Goal: Task Accomplishment & Management: Use online tool/utility

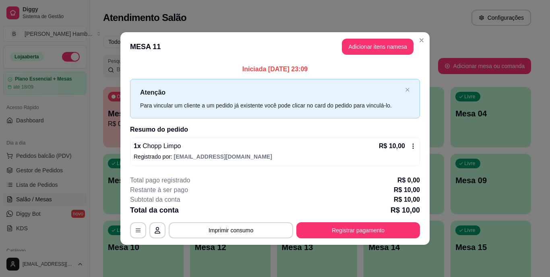
scroll to position [80, 0]
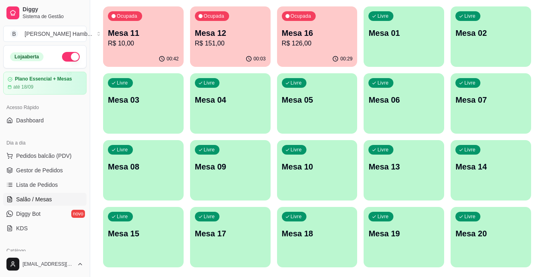
click at [299, 27] on div "Ocupada Mesa 16 R$ 126,00" at bounding box center [317, 28] width 80 height 45
click at [210, 32] on p "Mesa 12" at bounding box center [230, 32] width 71 height 11
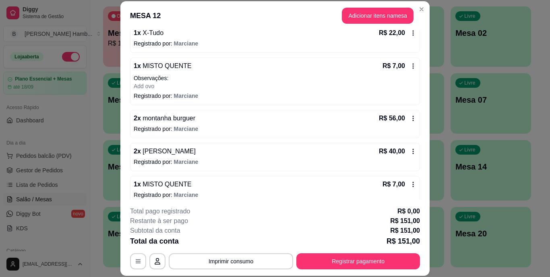
scroll to position [155, 0]
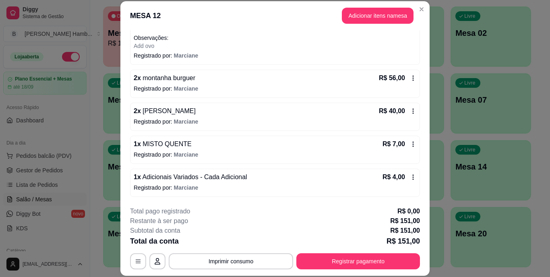
click at [410, 147] on icon at bounding box center [413, 144] width 6 height 6
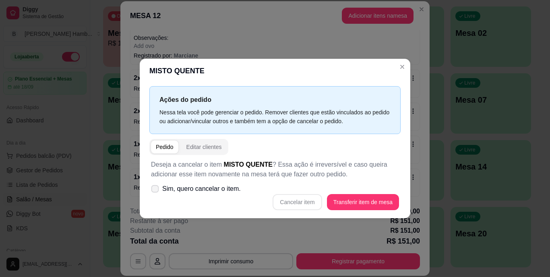
click at [233, 187] on span "Sim, quero cancelar o item." at bounding box center [201, 189] width 78 height 10
click at [156, 190] on input "Sim, quero cancelar o item." at bounding box center [152, 192] width 5 height 5
checkbox input "true"
click at [291, 203] on button "Cancelar item" at bounding box center [296, 202] width 49 height 16
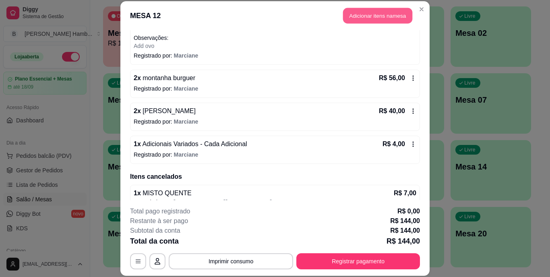
click at [401, 15] on button "Adicionar itens na mesa" at bounding box center [377, 16] width 69 height 16
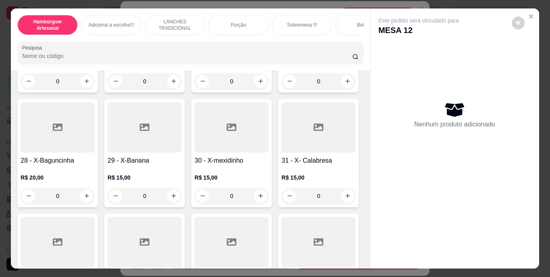
scroll to position [1247, 0]
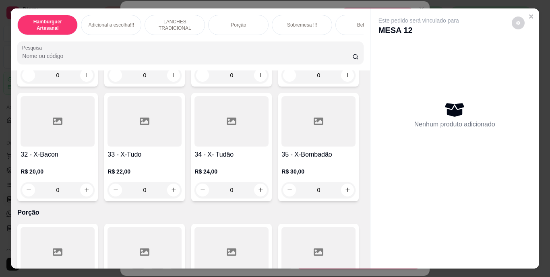
type input "1"
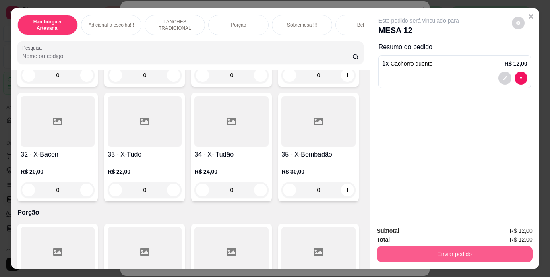
click at [393, 252] on button "Enviar pedido" at bounding box center [455, 254] width 156 height 16
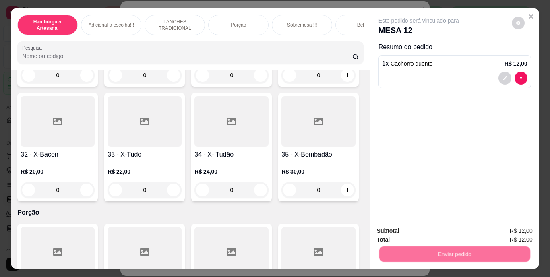
click at [393, 229] on button "Não registrar e enviar pedido" at bounding box center [428, 231] width 84 height 15
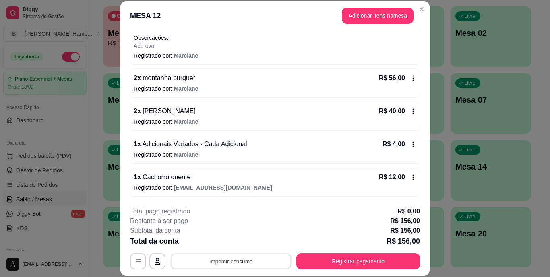
click at [251, 258] on button "Imprimir consumo" at bounding box center [231, 261] width 121 height 16
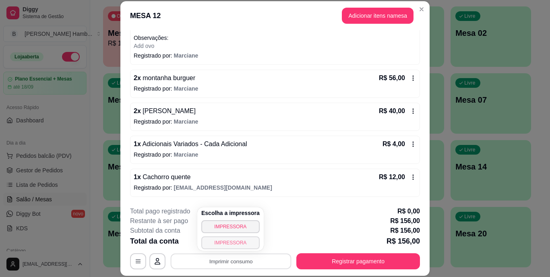
click at [249, 240] on button "IMPRESSORA" at bounding box center [230, 242] width 58 height 13
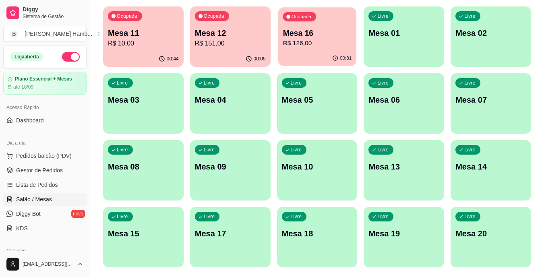
click at [301, 33] on p "Mesa 16" at bounding box center [316, 33] width 69 height 11
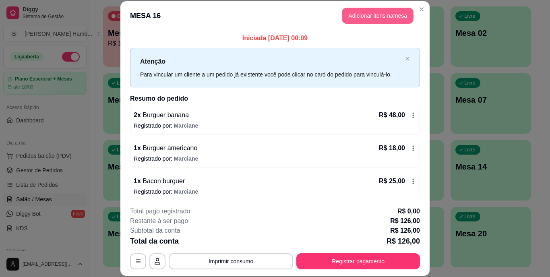
click at [351, 18] on button "Adicionar itens na mesa" at bounding box center [378, 16] width 72 height 16
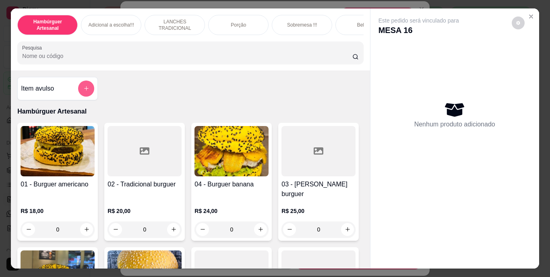
click at [85, 90] on icon "add-separate-item" at bounding box center [86, 88] width 6 height 6
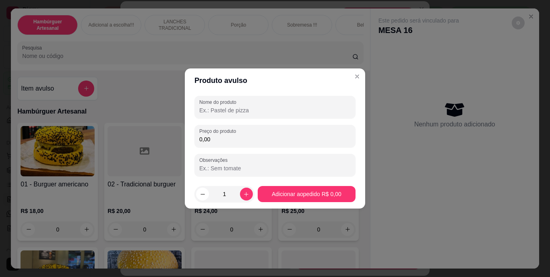
click at [245, 108] on input "Nome do produto" at bounding box center [274, 110] width 151 height 8
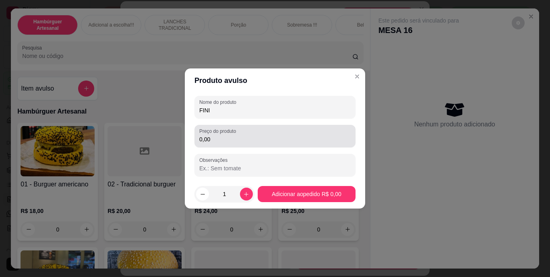
type input "FINI"
click at [249, 134] on div "0,00" at bounding box center [274, 136] width 151 height 16
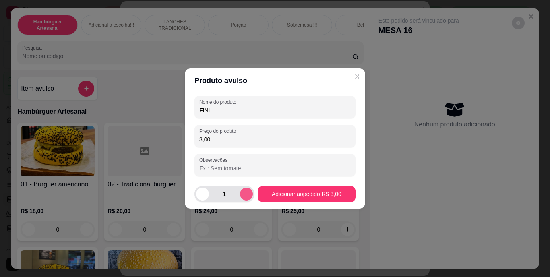
type input "3,00"
click at [247, 192] on button "increase-product-quantity" at bounding box center [246, 193] width 13 height 13
type input "2"
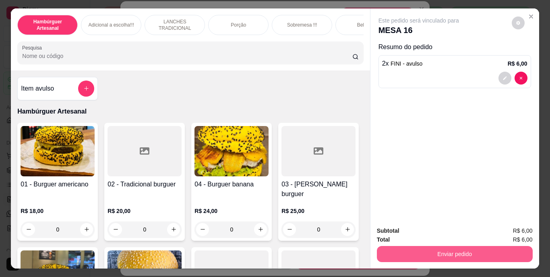
click at [447, 255] on button "Enviar pedido" at bounding box center [455, 254] width 156 height 16
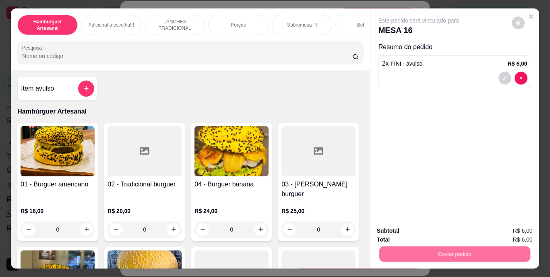
click at [422, 224] on button "Não registrar e enviar pedido" at bounding box center [428, 231] width 84 height 15
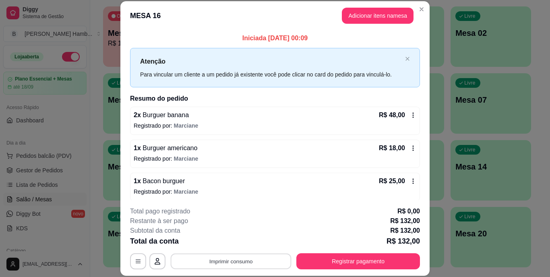
click at [266, 256] on button "Imprimir consumo" at bounding box center [231, 261] width 121 height 16
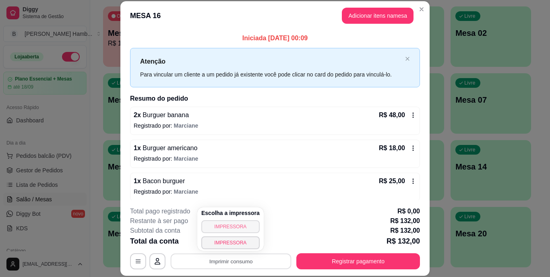
click at [242, 224] on button "IMPRESSORA" at bounding box center [230, 226] width 58 height 13
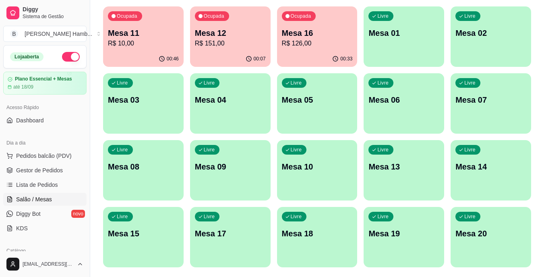
click at [319, 49] on div "Ocupada Mesa 16 R$ 126,00" at bounding box center [317, 28] width 80 height 45
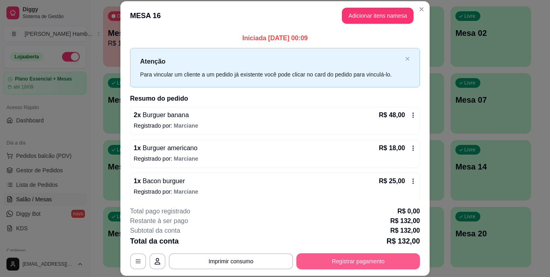
click at [338, 258] on button "Registrar pagamento" at bounding box center [358, 261] width 124 height 16
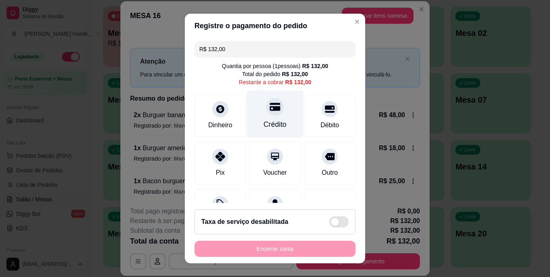
click at [264, 119] on div "Crédito" at bounding box center [275, 124] width 23 height 10
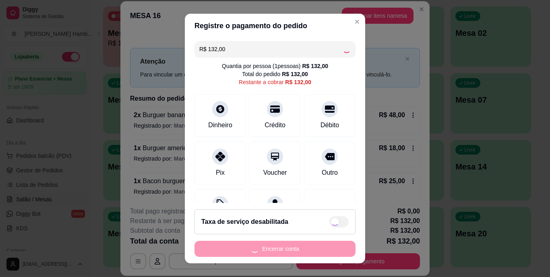
type input "R$ 0,00"
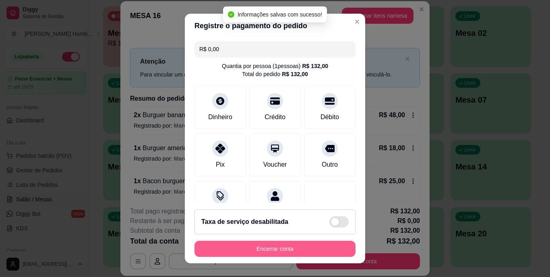
click at [311, 252] on button "Encerrar conta" at bounding box center [274, 249] width 161 height 16
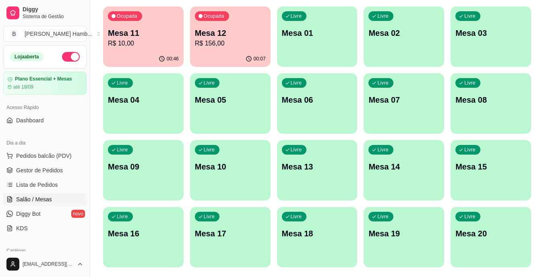
click at [83, 155] on div "Dia a dia Pedidos balcão (PDV) Gestor de Pedidos Lista de Pedidos Salão / Mesas…" at bounding box center [45, 185] width 90 height 105
click at [76, 154] on button "Pedidos balcão (PDV)" at bounding box center [44, 155] width 83 height 13
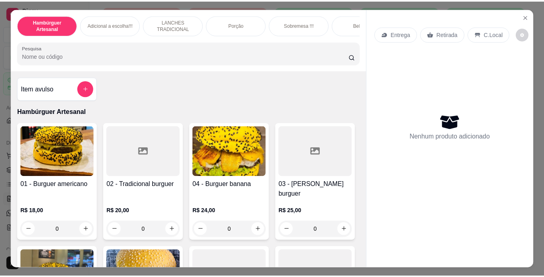
scroll to position [40, 0]
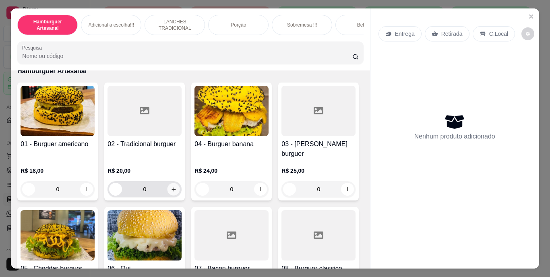
click at [171, 186] on icon "increase-product-quantity" at bounding box center [174, 189] width 6 height 6
type input "1"
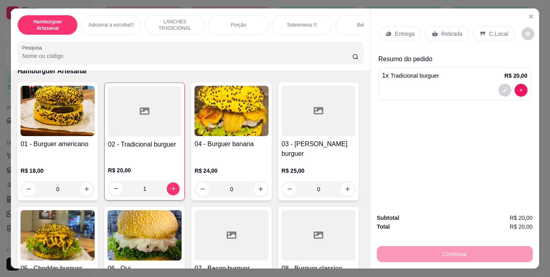
click at [444, 30] on p "Retirada" at bounding box center [451, 34] width 21 height 8
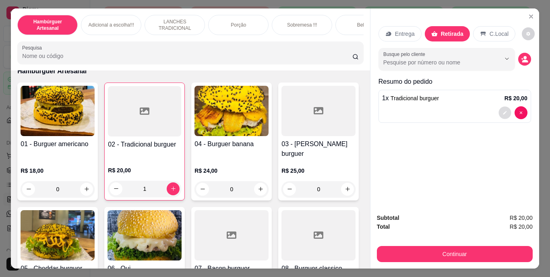
click at [498, 106] on button "decrease-product-quantity" at bounding box center [504, 112] width 12 height 12
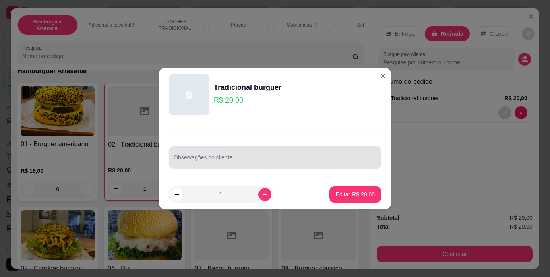
click at [298, 146] on div "Observações do cliente" at bounding box center [275, 157] width 212 height 23
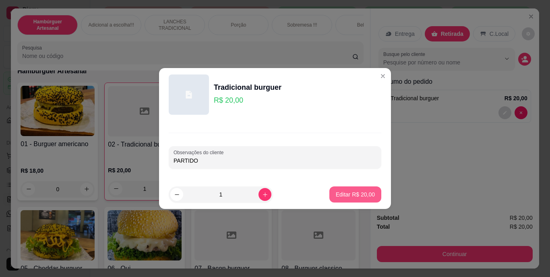
type input "PARTIDO"
click at [339, 196] on p "Editar R$ 20,00" at bounding box center [355, 194] width 39 height 8
type input "0"
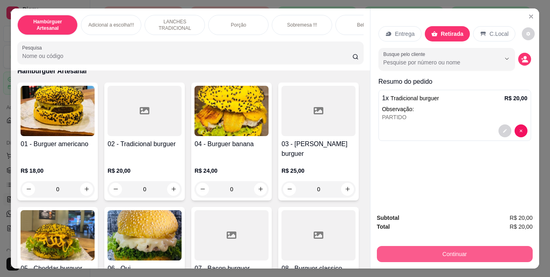
click at [423, 253] on button "Continuar" at bounding box center [455, 254] width 156 height 16
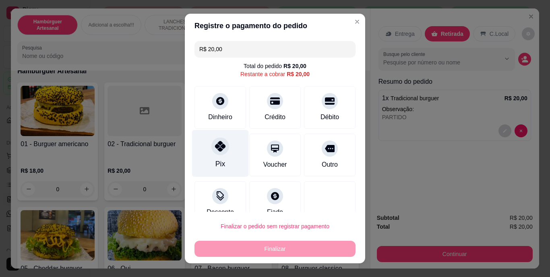
click at [215, 148] on icon at bounding box center [220, 146] width 10 height 10
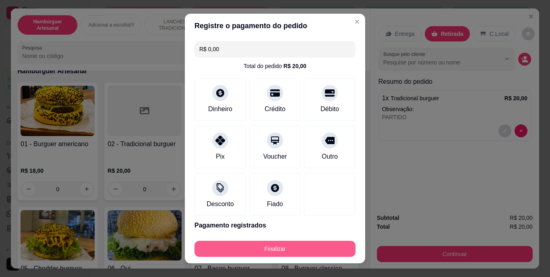
click at [271, 246] on button "Finalizar" at bounding box center [274, 249] width 161 height 16
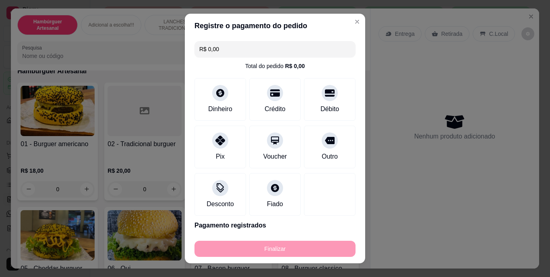
type input "-R$ 20,00"
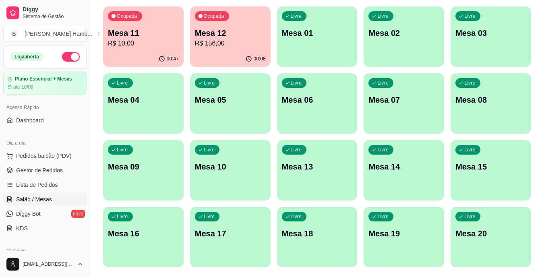
click at [216, 53] on div "00:08" at bounding box center [230, 59] width 80 height 16
click at [119, 14] on p "Ocupada" at bounding box center [127, 17] width 20 height 6
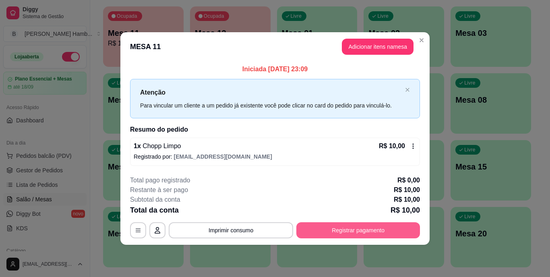
click at [345, 231] on button "Registrar pagamento" at bounding box center [358, 230] width 124 height 16
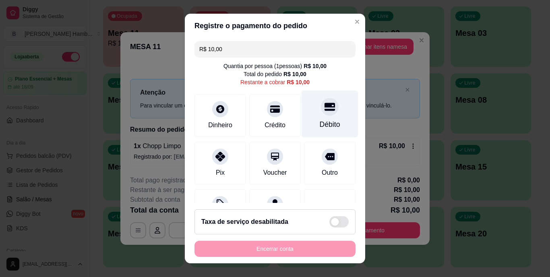
drag, startPoint x: 309, startPoint y: 114, endPoint x: 305, endPoint y: 132, distance: 18.5
click at [309, 114] on div "Débito" at bounding box center [329, 114] width 57 height 47
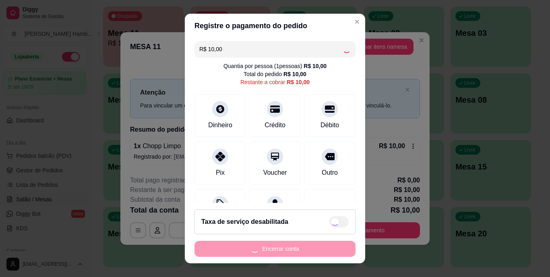
type input "R$ 0,00"
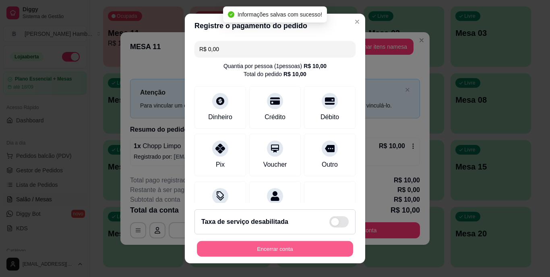
click at [303, 245] on button "Encerrar conta" at bounding box center [275, 249] width 156 height 16
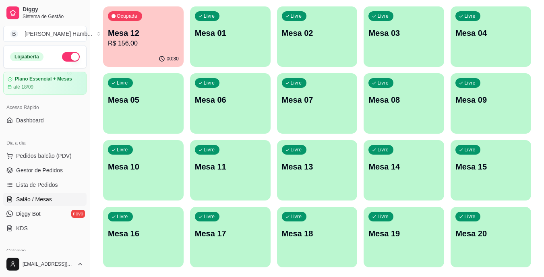
click at [131, 47] on p "R$ 156,00" at bounding box center [143, 44] width 71 height 10
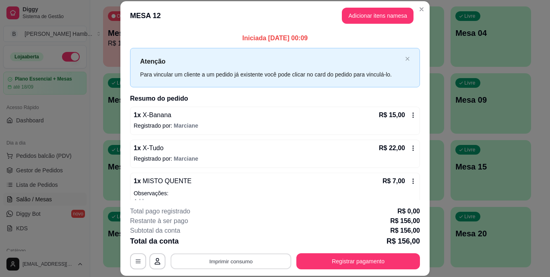
click at [223, 256] on button "Imprimir consumo" at bounding box center [231, 261] width 121 height 16
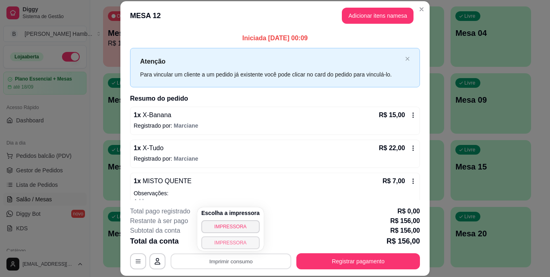
click at [213, 243] on button "IMPRESSORA" at bounding box center [230, 242] width 58 height 13
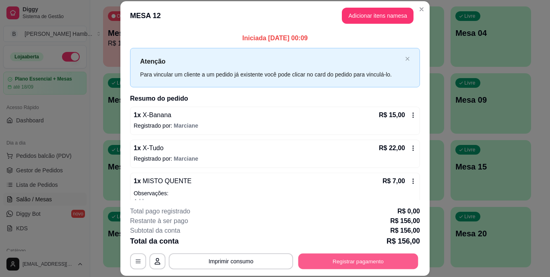
click at [310, 260] on button "Registrar pagamento" at bounding box center [358, 261] width 120 height 16
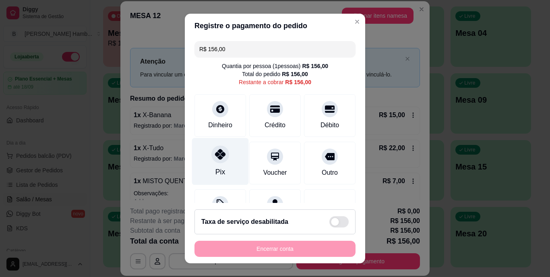
click at [215, 167] on div "Pix" at bounding box center [220, 172] width 10 height 10
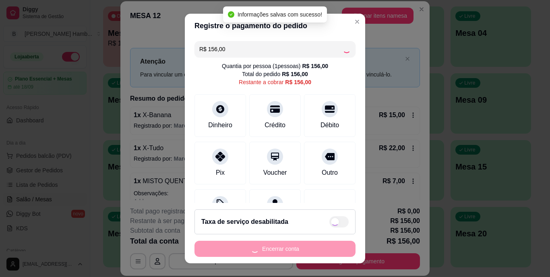
type input "R$ 0,00"
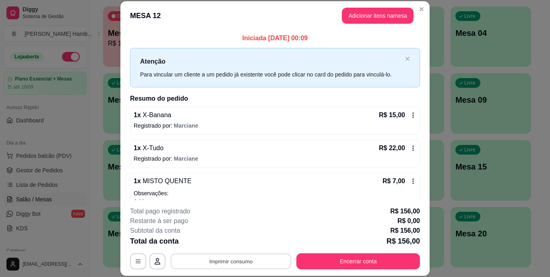
click at [187, 244] on div "**********" at bounding box center [275, 237] width 290 height 63
click at [216, 252] on div "**********" at bounding box center [275, 237] width 290 height 63
click at [220, 255] on button "Imprimir consumo" at bounding box center [231, 261] width 124 height 16
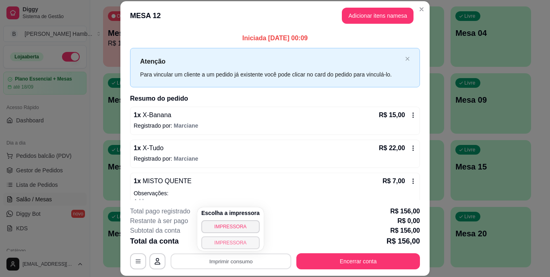
click at [221, 245] on button "IMPRESSORA" at bounding box center [230, 242] width 58 height 13
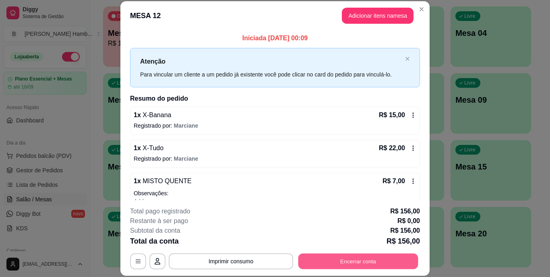
click at [314, 260] on button "Encerrar conta" at bounding box center [358, 261] width 120 height 16
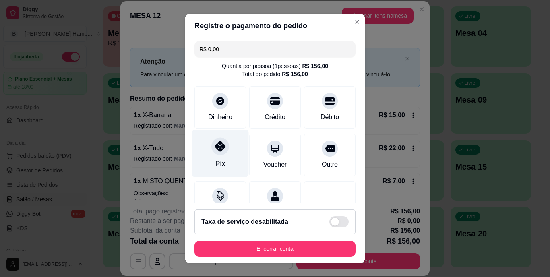
click at [213, 152] on div at bounding box center [220, 147] width 18 height 18
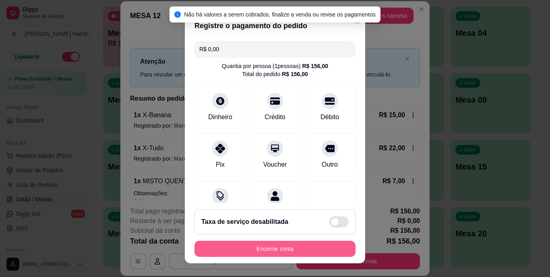
click at [260, 245] on button "Encerrar conta" at bounding box center [274, 249] width 161 height 16
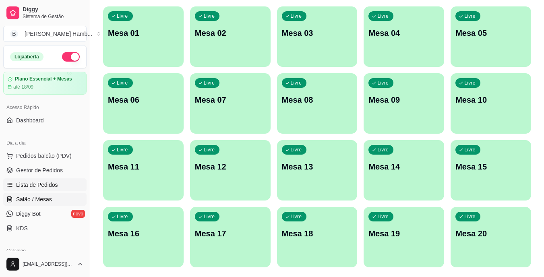
click at [52, 183] on span "Lista de Pedidos" at bounding box center [37, 185] width 42 height 8
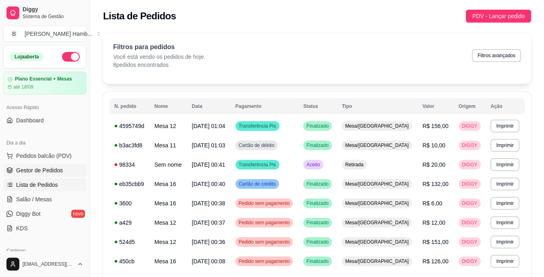
click at [34, 171] on span "Gestor de Pedidos" at bounding box center [39, 170] width 47 height 8
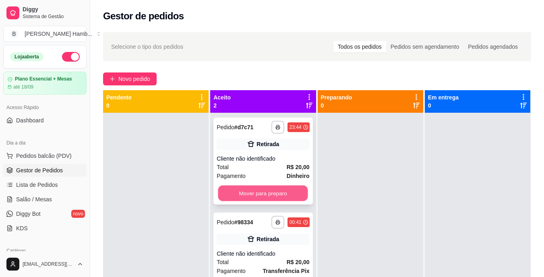
click at [250, 199] on button "Mover para preparo" at bounding box center [263, 193] width 90 height 16
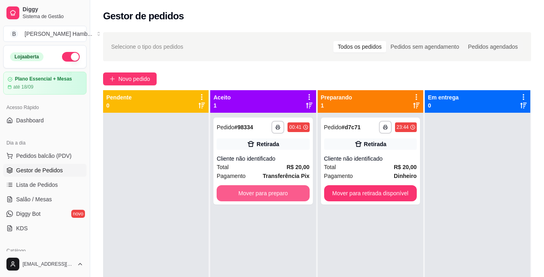
click at [254, 193] on button "Mover para preparo" at bounding box center [262, 193] width 93 height 16
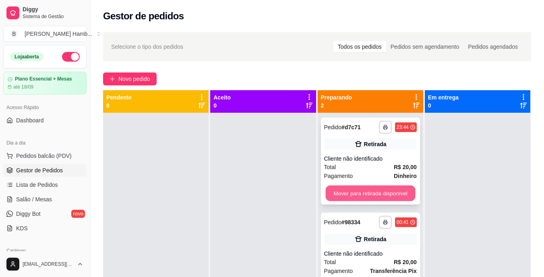
click at [350, 194] on button "Mover para retirada disponível" at bounding box center [370, 193] width 90 height 16
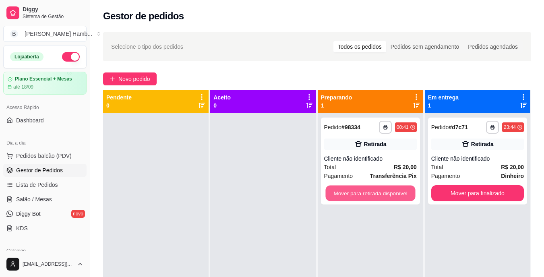
click at [354, 191] on button "Mover para retirada disponível" at bounding box center [370, 193] width 90 height 16
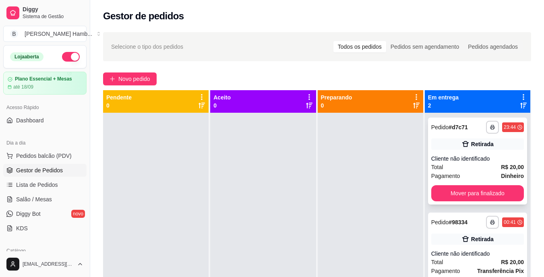
click at [447, 185] on div "**********" at bounding box center [477, 160] width 99 height 87
click at [441, 190] on button "Mover para finalizado" at bounding box center [477, 193] width 90 height 16
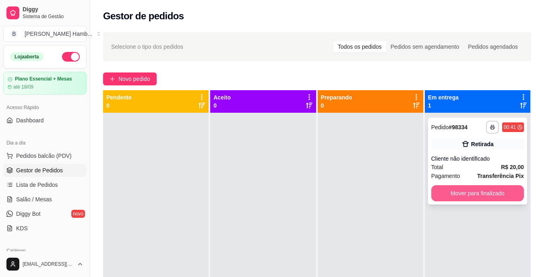
click at [439, 190] on button "Mover para finalizado" at bounding box center [477, 193] width 93 height 16
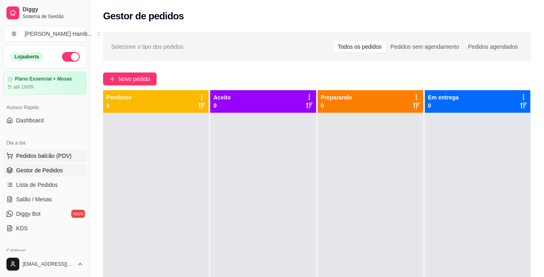
click at [26, 156] on span "Pedidos balcão (PDV)" at bounding box center [44, 156] width 56 height 8
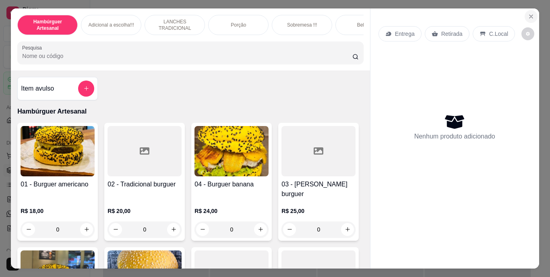
click at [529, 13] on icon "Close" at bounding box center [530, 16] width 6 height 6
